Goal: Communication & Community: Connect with others

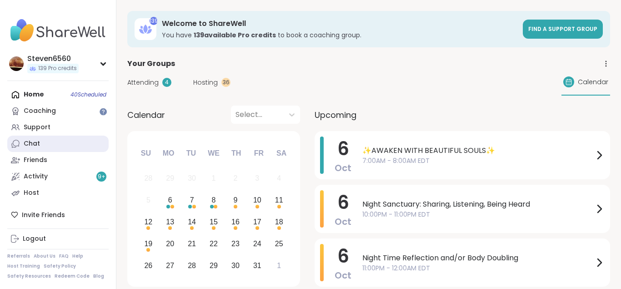
click at [35, 143] on div "Chat" at bounding box center [32, 143] width 16 height 9
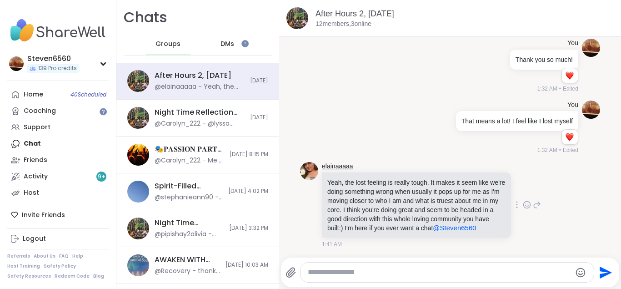
click at [329, 166] on link "elainaaaaa" at bounding box center [337, 166] width 31 height 9
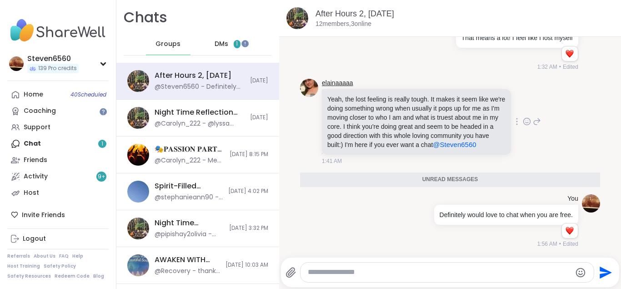
scroll to position [2382, 0]
click at [570, 235] on div "Reactions: love" at bounding box center [570, 231] width 8 height 8
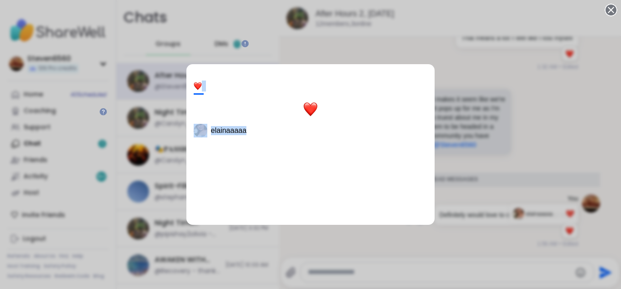
drag, startPoint x: 357, startPoint y: 283, endPoint x: 357, endPoint y: 273, distance: 9.1
click at [357, 273] on div "1 elainaaaaa" at bounding box center [310, 144] width 621 height 289
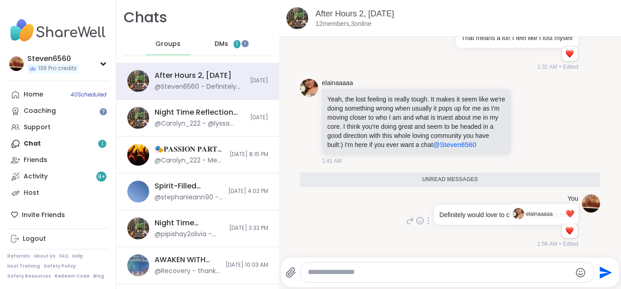
click at [335, 268] on textarea "Type your message" at bounding box center [440, 272] width 264 height 10
click at [317, 268] on textarea "Type your message" at bounding box center [440, 272] width 264 height 10
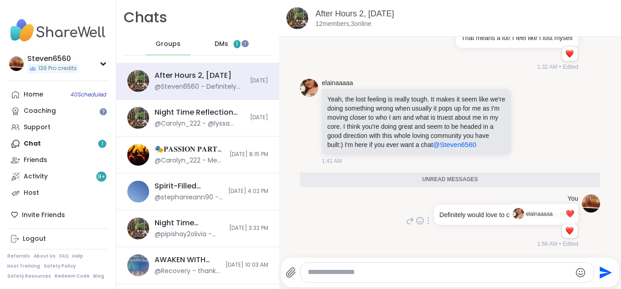
click at [317, 268] on textarea "Type your message" at bounding box center [440, 272] width 264 height 10
type textarea "*"
click at [371, 273] on textarea "**********" at bounding box center [440, 272] width 264 height 10
click at [516, 275] on textarea "**********" at bounding box center [440, 272] width 264 height 10
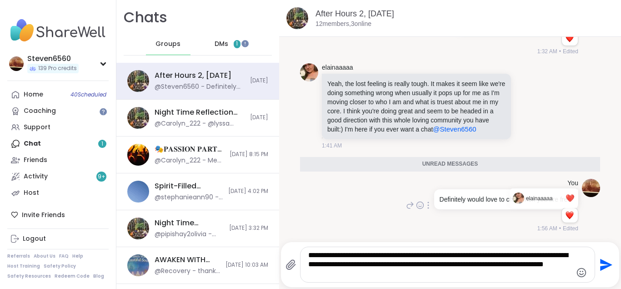
type textarea "**********"
click at [608, 264] on icon "Send" at bounding box center [606, 264] width 12 height 12
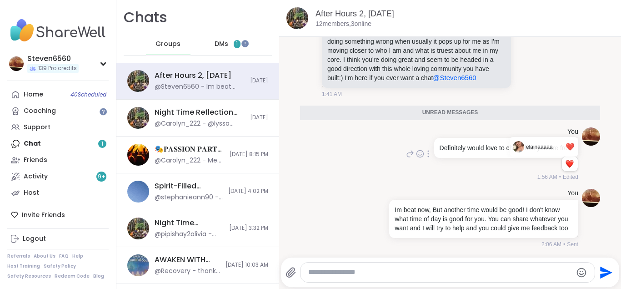
scroll to position [2427, 0]
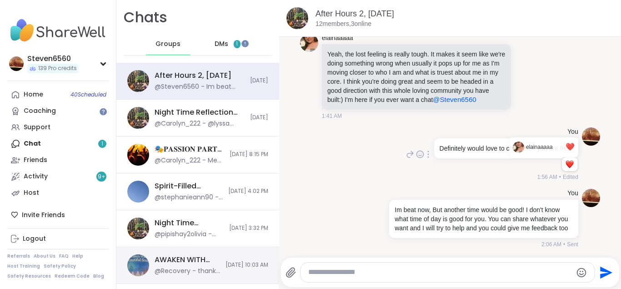
drag, startPoint x: 608, startPoint y: 264, endPoint x: 192, endPoint y: 265, distance: 415.3
click at [192, 265] on div "Chats Groups DMs 1 After Hours 2, [DATE] @Steven6560 - Im beat now, But another…" at bounding box center [368, 144] width 505 height 289
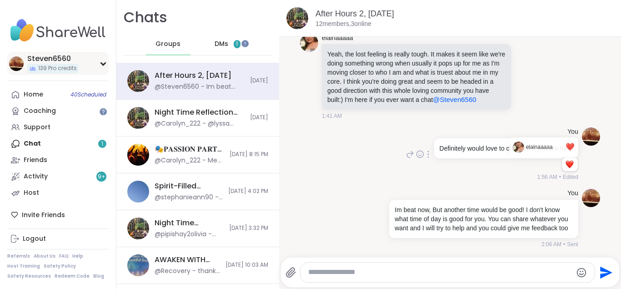
click at [45, 58] on div "Steven6560" at bounding box center [52, 59] width 51 height 10
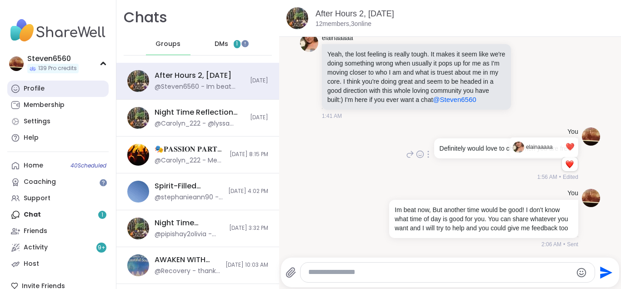
click at [35, 85] on div "Profile" at bounding box center [34, 88] width 21 height 9
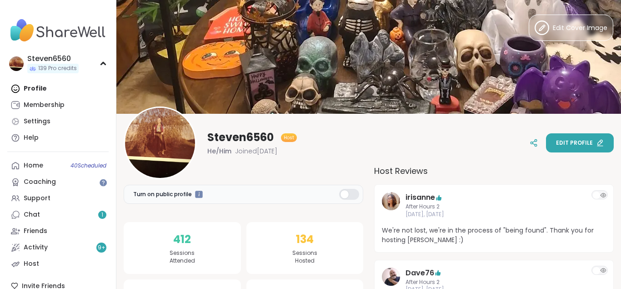
click at [571, 144] on span "Edit profile" at bounding box center [574, 143] width 37 height 8
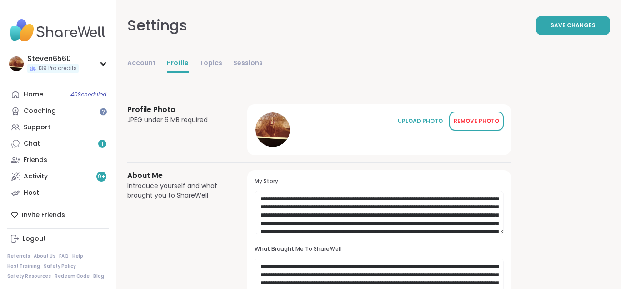
click at [470, 122] on div "REMOVE PHOTO" at bounding box center [476, 121] width 45 height 8
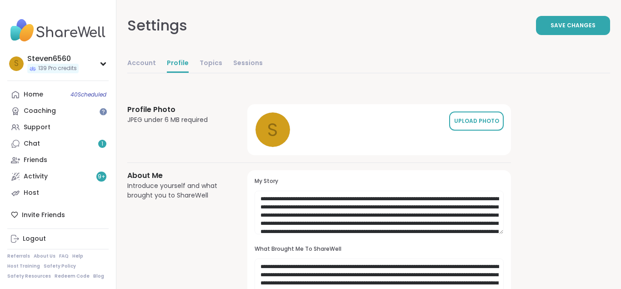
click at [461, 122] on div "UPLOAD PHOTO" at bounding box center [476, 121] width 45 height 8
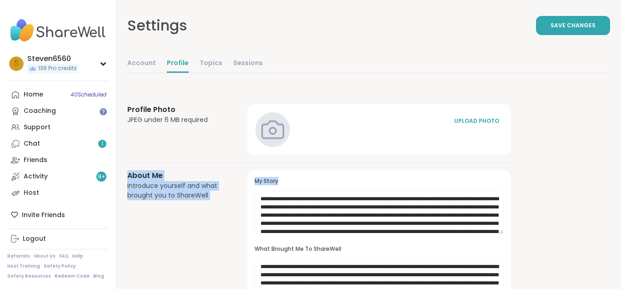
drag, startPoint x: 461, startPoint y: 122, endPoint x: 326, endPoint y: 235, distance: 176.1
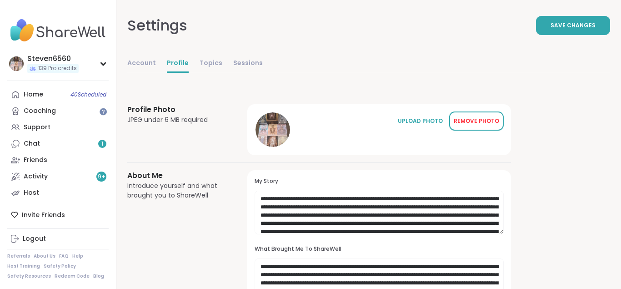
click at [471, 121] on div "REMOVE PHOTO" at bounding box center [476, 121] width 45 height 8
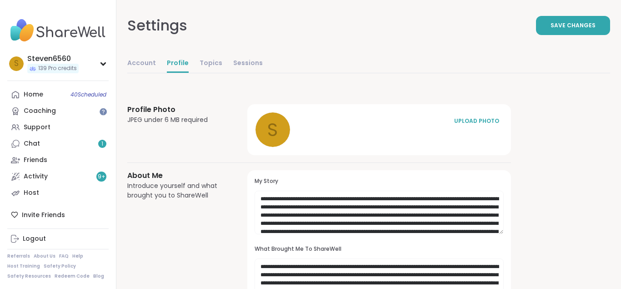
click at [72, 82] on div "S Steven6560 139 Pro credits Profile Membership Settings Help Home 40 Scheduled…" at bounding box center [58, 144] width 116 height 289
click at [38, 139] on link "Chat 1" at bounding box center [57, 144] width 101 height 16
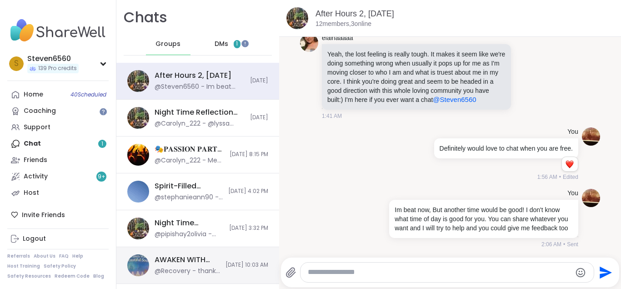
scroll to position [16, 0]
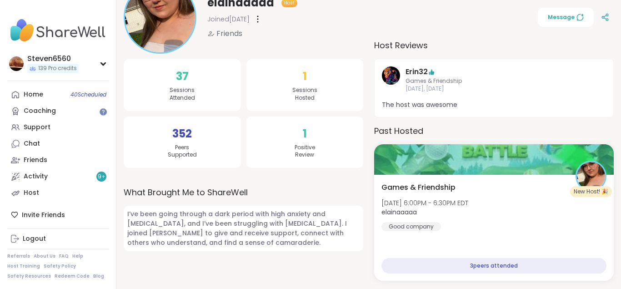
scroll to position [126, 0]
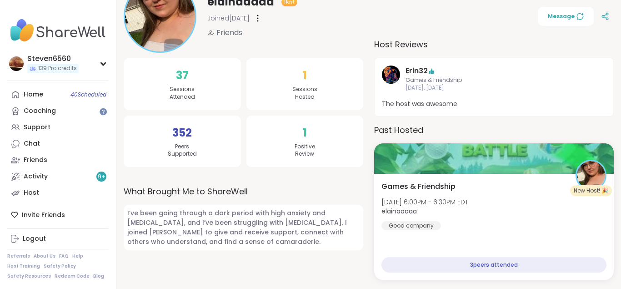
drag, startPoint x: 620, startPoint y: 288, endPoint x: 609, endPoint y: 169, distance: 119.2
click at [575, 15] on span "Message" at bounding box center [566, 16] width 36 height 8
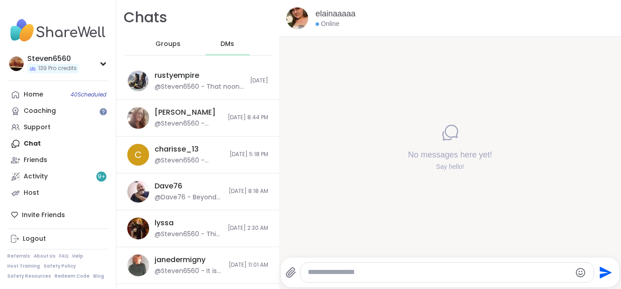
click at [347, 271] on textarea "Type your message" at bounding box center [440, 272] width 264 height 10
type textarea "**********"
click at [601, 272] on icon "Send" at bounding box center [605, 272] width 15 height 15
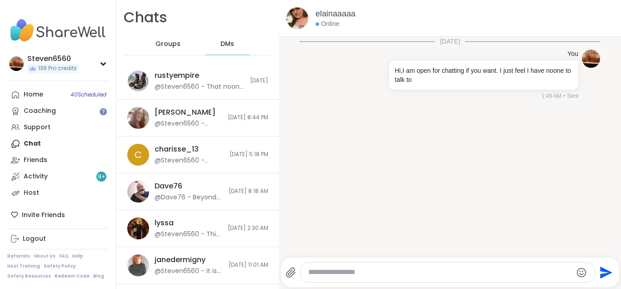
click at [344, 270] on textarea "Type your message" at bounding box center [440, 272] width 264 height 10
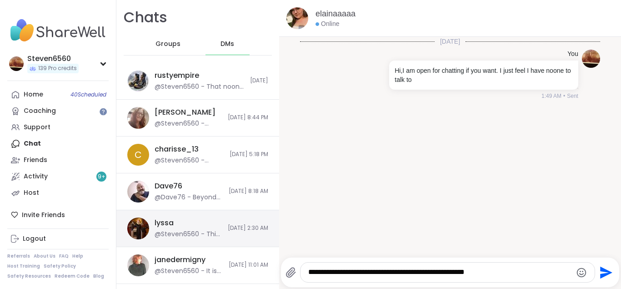
type textarea "**********"
click at [164, 225] on div "lyssa" at bounding box center [164, 223] width 19 height 10
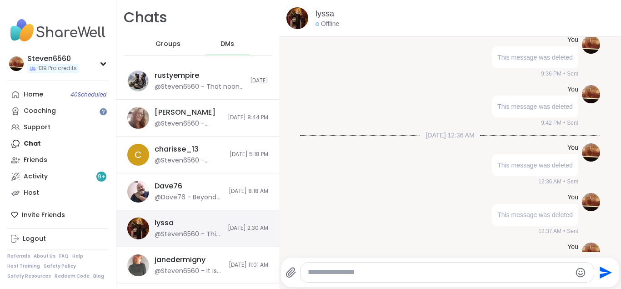
scroll to position [7139, 0]
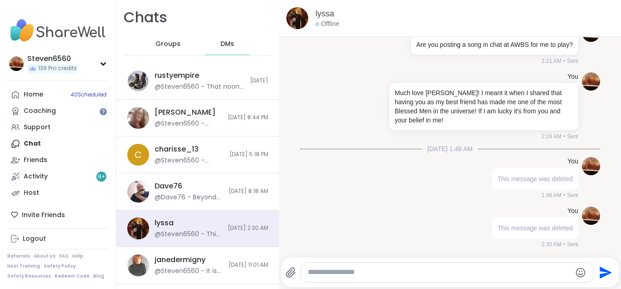
click at [380, 255] on div at bounding box center [452, 256] width 338 height 5
click at [325, 275] on textarea "Type your message" at bounding box center [440, 272] width 264 height 10
click at [231, 42] on span "DMs" at bounding box center [228, 44] width 14 height 9
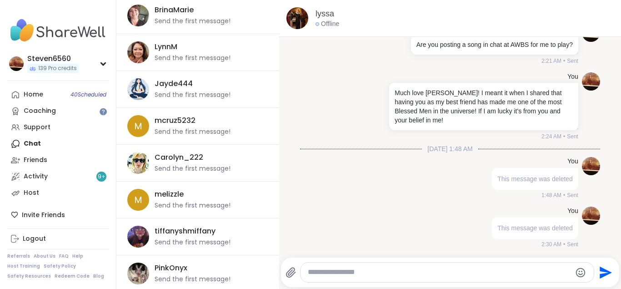
scroll to position [3717, 0]
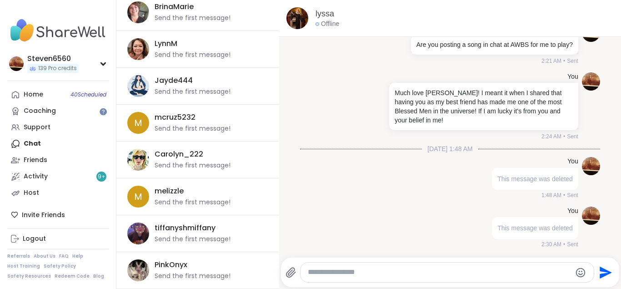
drag, startPoint x: 276, startPoint y: 284, endPoint x: 265, endPoint y: 226, distance: 59.2
click at [30, 91] on div "Home 40 Scheduled" at bounding box center [34, 94] width 20 height 9
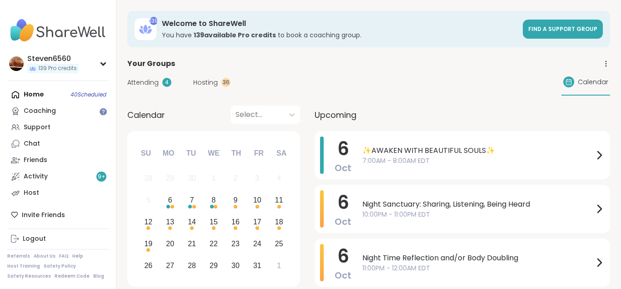
click at [137, 79] on span "Attending" at bounding box center [142, 83] width 31 height 10
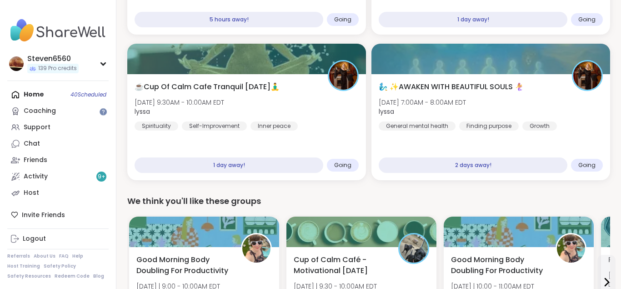
scroll to position [209, 0]
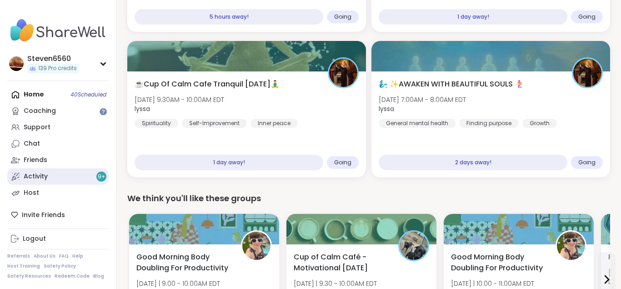
click at [34, 175] on div "Activity 9 +" at bounding box center [36, 176] width 24 height 9
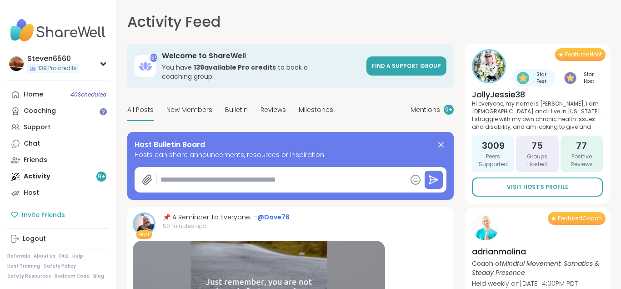
type textarea "*"
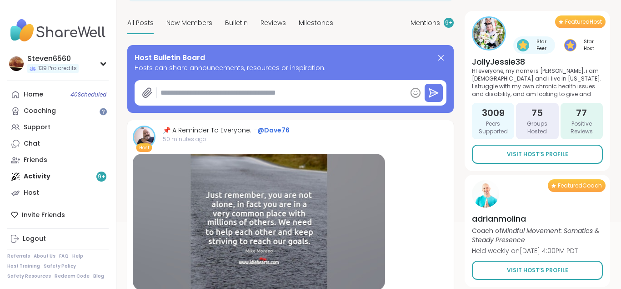
scroll to position [93, 0]
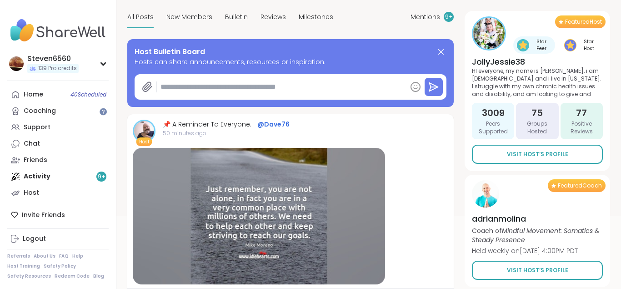
click at [616, 216] on html "Steven6560 139 Pro credits Steven6560 139 Pro credits Profile Membership Settin…" at bounding box center [310, 61] width 621 height 309
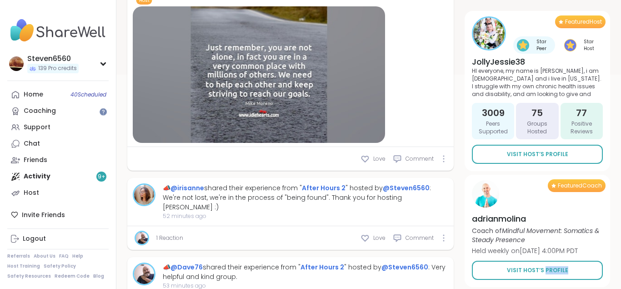
drag, startPoint x: 616, startPoint y: 284, endPoint x: 621, endPoint y: 283, distance: 5.0
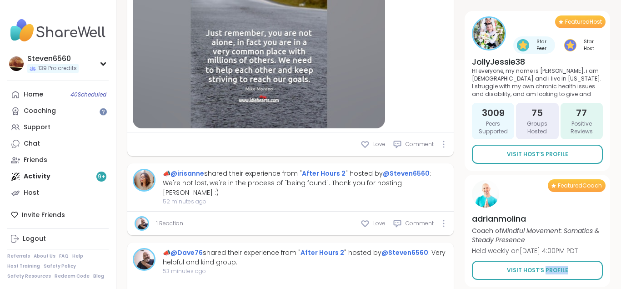
scroll to position [263, 0]
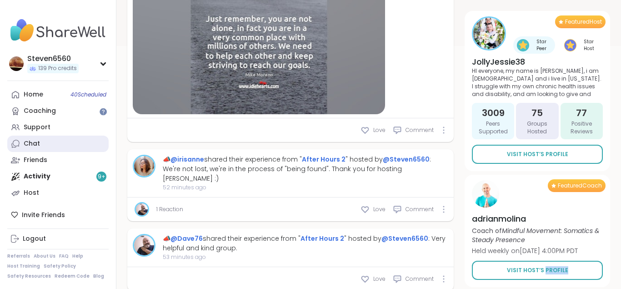
click at [31, 143] on div "Chat" at bounding box center [32, 143] width 16 height 9
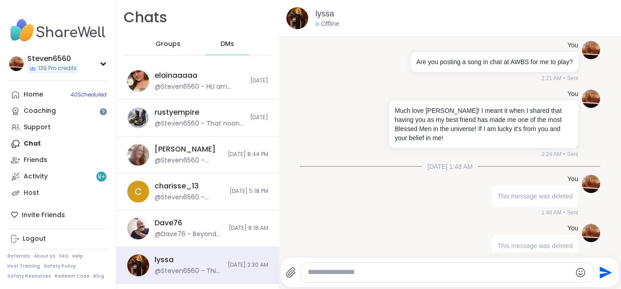
click at [171, 43] on span "Groups" at bounding box center [168, 44] width 25 height 9
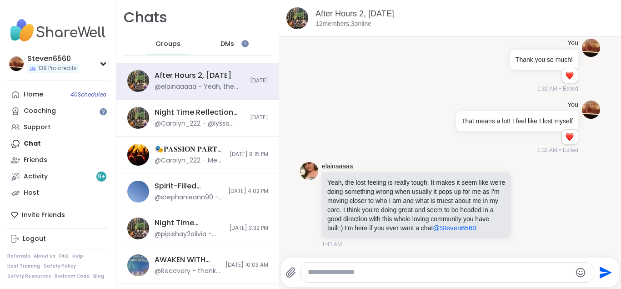
click at [387, 271] on textarea "Type your message" at bounding box center [440, 272] width 264 height 10
type textarea "**********"
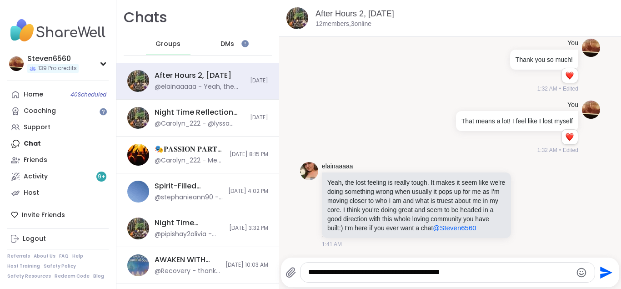
click at [599, 272] on icon "Send" at bounding box center [605, 272] width 15 height 15
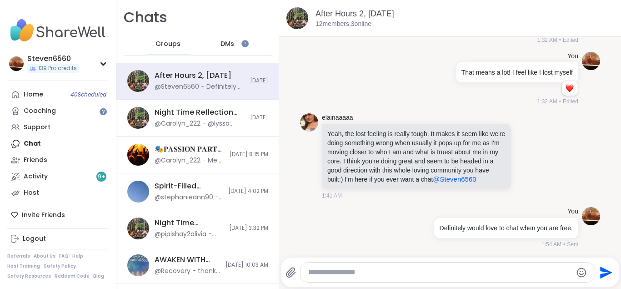
scroll to position [2347, 0]
click at [66, 69] on span "139 Pro credits" at bounding box center [57, 69] width 39 height 8
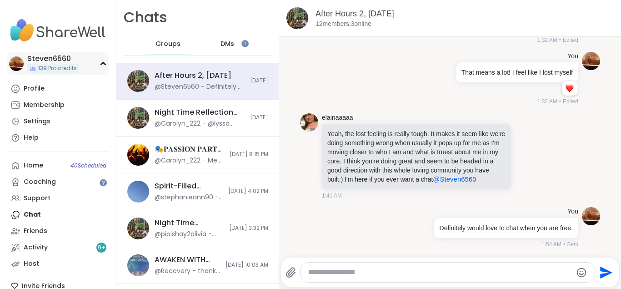
click at [103, 63] on icon at bounding box center [103, 63] width 4 height 2
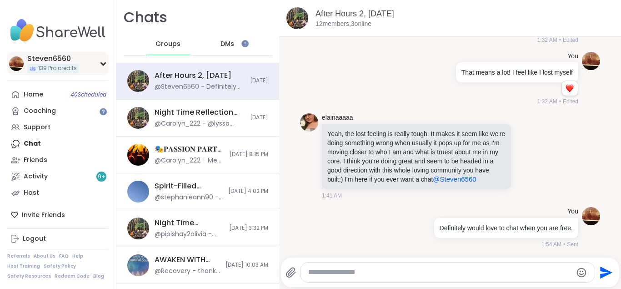
click at [103, 63] on icon at bounding box center [103, 63] width 7 height 5
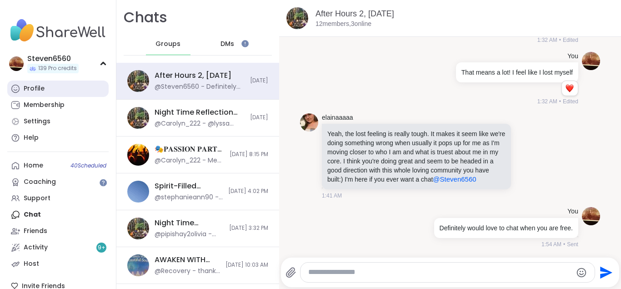
click at [29, 87] on div "Profile" at bounding box center [34, 88] width 21 height 9
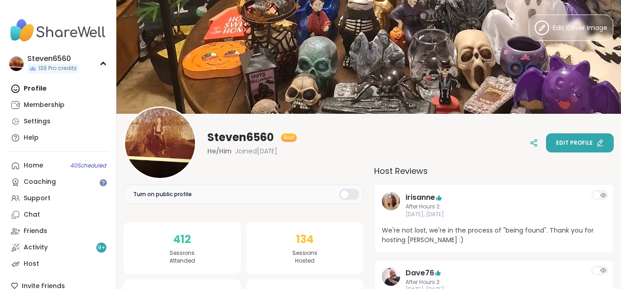
click at [576, 143] on span "Edit profile" at bounding box center [574, 143] width 37 height 8
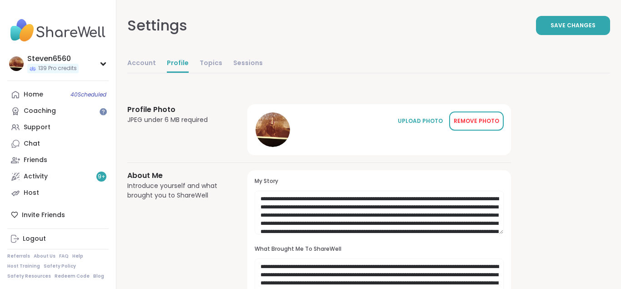
click at [462, 118] on div "REMOVE PHOTO" at bounding box center [476, 121] width 45 height 8
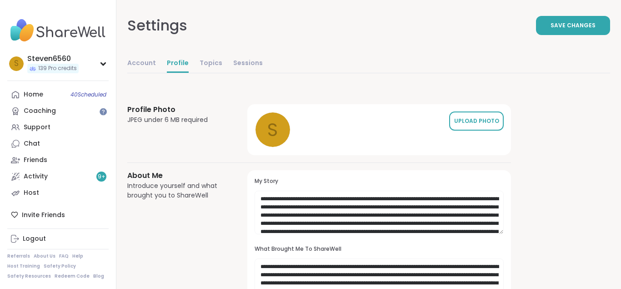
click at [467, 121] on div "UPLOAD PHOTO" at bounding box center [476, 121] width 45 height 8
click at [478, 119] on div "UPLOAD PHOTO" at bounding box center [476, 121] width 45 height 8
click at [471, 120] on div "UPLOAD PHOTO" at bounding box center [476, 121] width 45 height 8
click at [474, 121] on div "UPLOAD PHOTO" at bounding box center [476, 121] width 45 height 8
click at [286, 132] on div at bounding box center [273, 129] width 35 height 35
